Goal: Transaction & Acquisition: Book appointment/travel/reservation

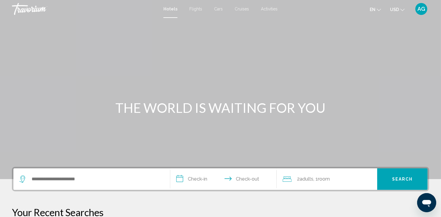
click at [424, 9] on span "AG" at bounding box center [422, 9] width 8 height 6
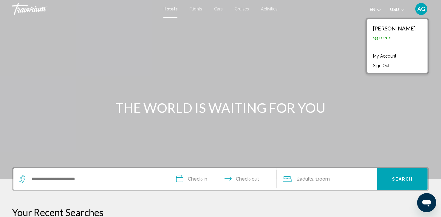
click at [400, 57] on link "My Account" at bounding box center [384, 56] width 29 height 8
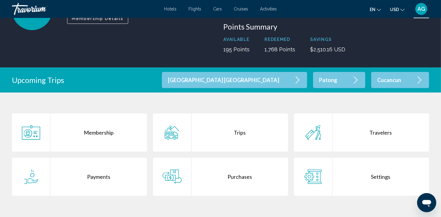
scroll to position [70, 0]
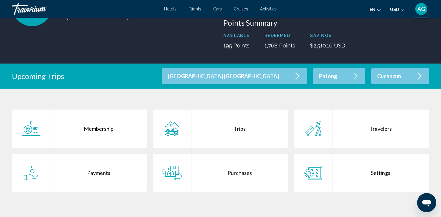
click at [236, 132] on div "Trips" at bounding box center [240, 128] width 97 height 38
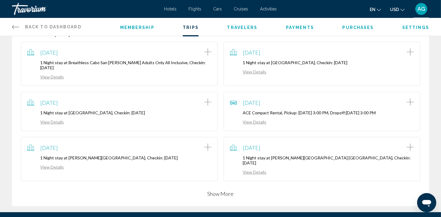
scroll to position [191, 0]
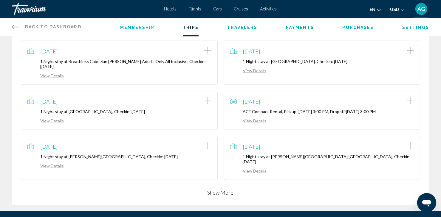
click at [224, 189] on button "Show More" at bounding box center [221, 192] width 26 height 7
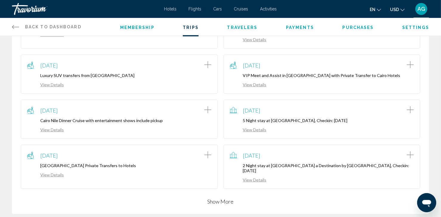
scroll to position [334, 0]
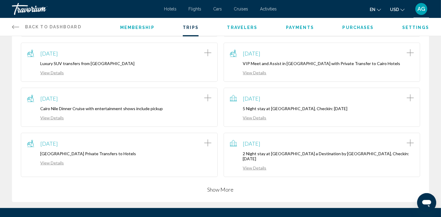
click at [221, 186] on button "Show More" at bounding box center [221, 189] width 26 height 7
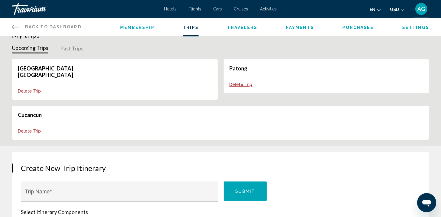
scroll to position [0, 0]
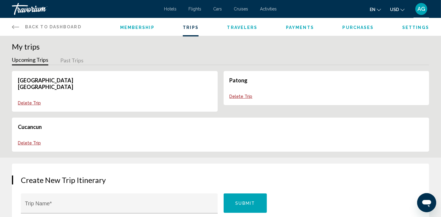
click at [44, 26] on span "Back to Dashboard" at bounding box center [53, 26] width 56 height 5
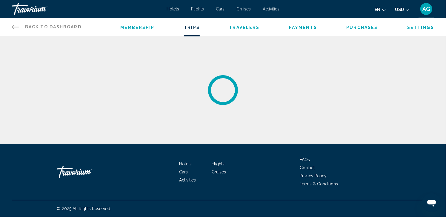
click at [31, 28] on span "Back to Dashboard" at bounding box center [53, 26] width 56 height 5
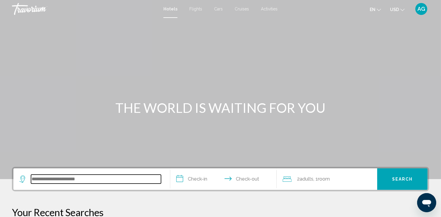
click at [61, 176] on input "Search widget" at bounding box center [96, 179] width 130 height 9
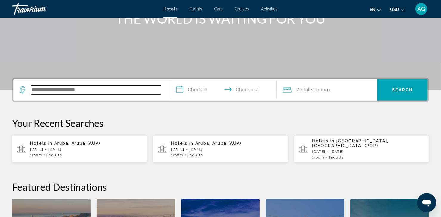
scroll to position [147, 0]
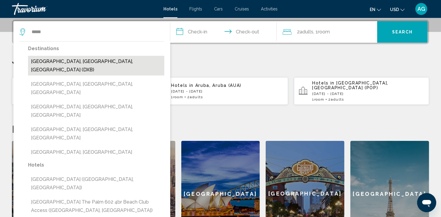
click at [79, 63] on button "[GEOGRAPHIC_DATA], [GEOGRAPHIC_DATA], [GEOGRAPHIC_DATA] (DXB)" at bounding box center [96, 66] width 136 height 20
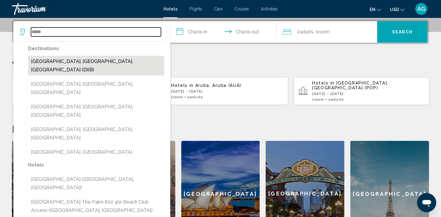
type input "**********"
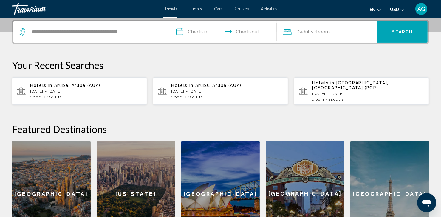
click at [205, 33] on input "**********" at bounding box center [224, 32] width 109 height 23
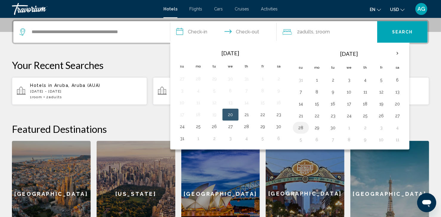
click at [301, 129] on button "28" at bounding box center [301, 128] width 10 height 8
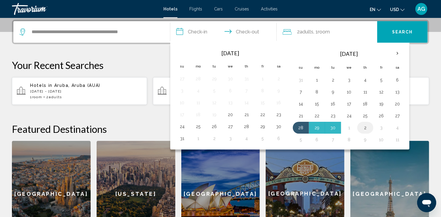
click at [364, 129] on button "2" at bounding box center [366, 128] width 10 height 8
type input "**********"
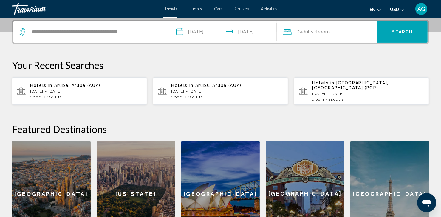
drag, startPoint x: 364, startPoint y: 129, endPoint x: 364, endPoint y: 120, distance: 9.8
click at [364, 120] on div "**********" at bounding box center [220, 133] width 441 height 227
click at [400, 27] on button "Search" at bounding box center [402, 31] width 50 height 21
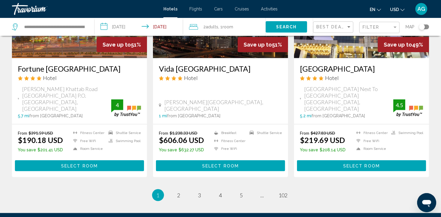
scroll to position [764, 0]
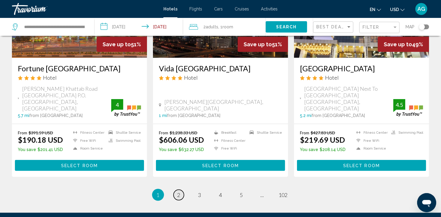
click at [181, 190] on link "page 2" at bounding box center [179, 195] width 10 height 10
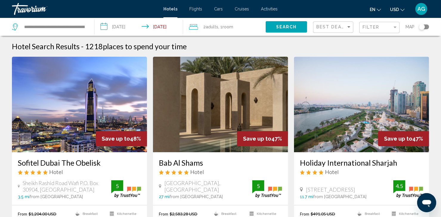
click at [170, 28] on input "**********" at bounding box center [140, 28] width 91 height 20
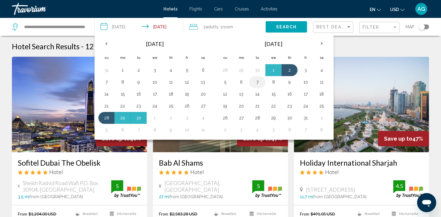
click at [261, 81] on td "7" at bounding box center [257, 82] width 16 height 12
click at [255, 82] on button "7" at bounding box center [258, 82] width 10 height 8
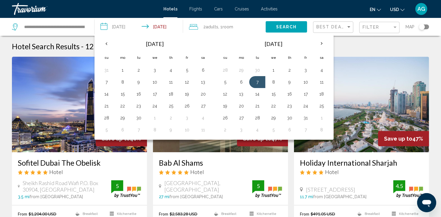
click at [166, 28] on input "**********" at bounding box center [140, 28] width 91 height 20
click at [104, 120] on button "28" at bounding box center [107, 118] width 10 height 8
type input "**********"
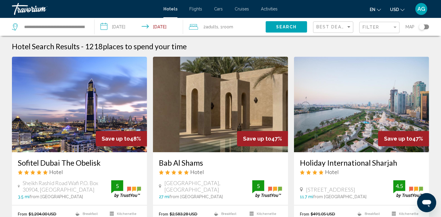
click at [285, 25] on span "Search" at bounding box center [286, 27] width 21 height 5
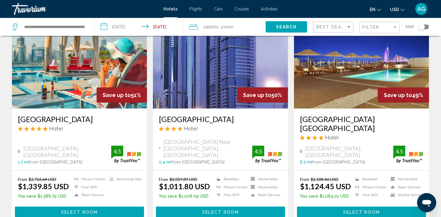
scroll to position [716, 0]
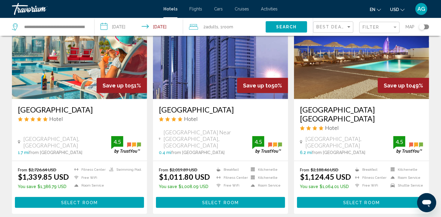
click at [215, 8] on span "Cars" at bounding box center [218, 9] width 9 height 5
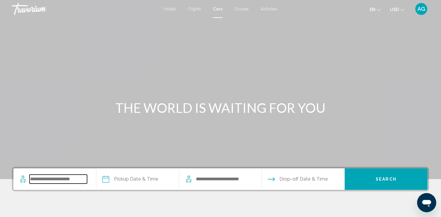
click at [79, 181] on input "Search widget" at bounding box center [59, 179] width 58 height 9
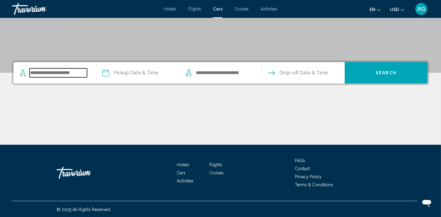
scroll to position [107, 0]
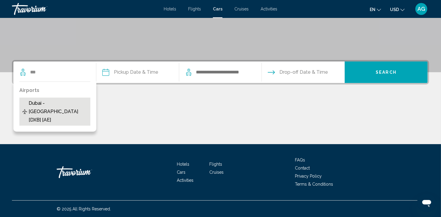
click at [72, 112] on span "Dubai - Intl Airport [DXB] [AE]" at bounding box center [58, 111] width 59 height 25
type input "**********"
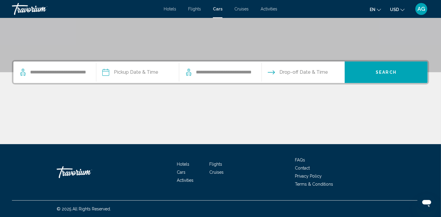
click at [148, 77] on input "Pickup date" at bounding box center [137, 72] width 85 height 23
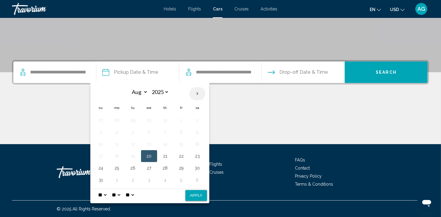
click at [199, 95] on th "Next month" at bounding box center [197, 93] width 16 height 13
click at [148, 120] on button "1" at bounding box center [149, 120] width 10 height 8
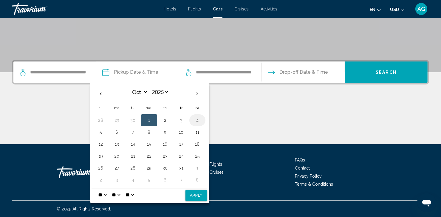
click at [193, 121] on button "4" at bounding box center [198, 120] width 10 height 8
click at [119, 120] on button "29" at bounding box center [117, 120] width 10 height 8
click at [99, 119] on button "31" at bounding box center [101, 120] width 10 height 8
drag, startPoint x: 198, startPoint y: 195, endPoint x: 303, endPoint y: 123, distance: 127.5
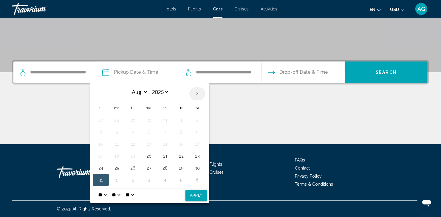
drag, startPoint x: 303, startPoint y: 123, endPoint x: 196, endPoint y: 92, distance: 111.0
click at [196, 92] on th "Next month" at bounding box center [197, 93] width 16 height 13
select select "*"
click at [101, 164] on button "28" at bounding box center [101, 168] width 10 height 8
drag, startPoint x: 197, startPoint y: 196, endPoint x: 103, endPoint y: 166, distance: 98.8
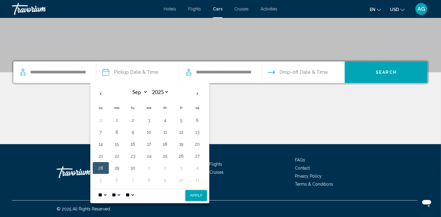
click at [103, 166] on button "28" at bounding box center [101, 168] width 10 height 8
click at [193, 194] on button "Apply" at bounding box center [196, 195] width 21 height 11
type input "**********"
select select "*"
select select "**"
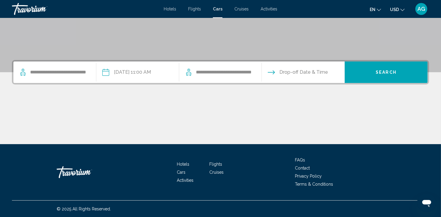
click at [314, 71] on input "Drop-off date" at bounding box center [302, 72] width 85 height 23
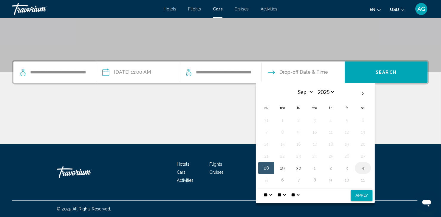
click at [358, 167] on button "4" at bounding box center [363, 168] width 10 height 8
select select "*"
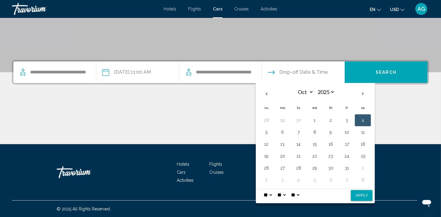
click at [357, 194] on button "Apply" at bounding box center [361, 195] width 21 height 11
type input "**********"
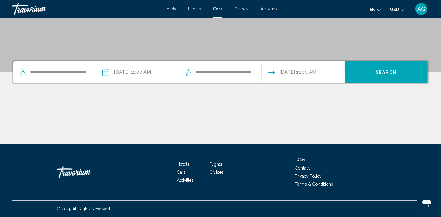
click at [391, 77] on button "Search" at bounding box center [386, 71] width 83 height 21
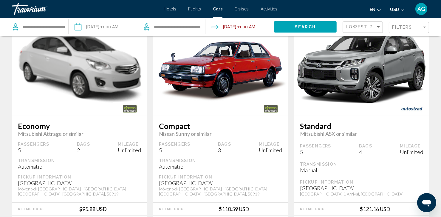
scroll to position [312, 0]
